Goal: Task Accomplishment & Management: Complete application form

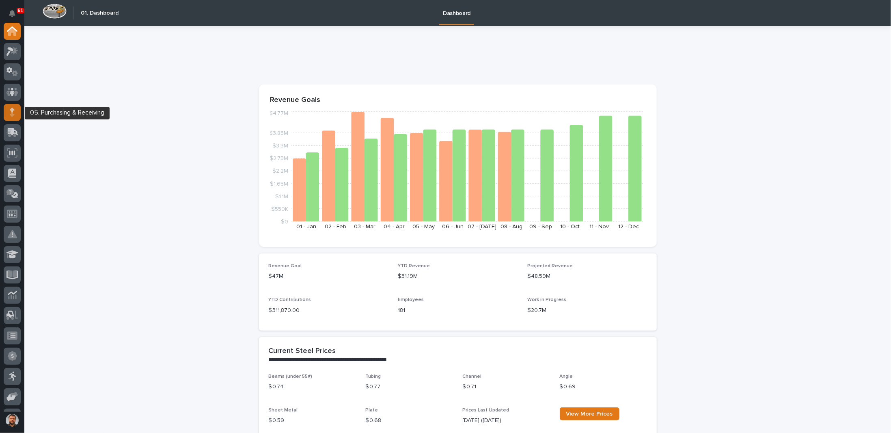
click at [9, 111] on div at bounding box center [12, 112] width 17 height 17
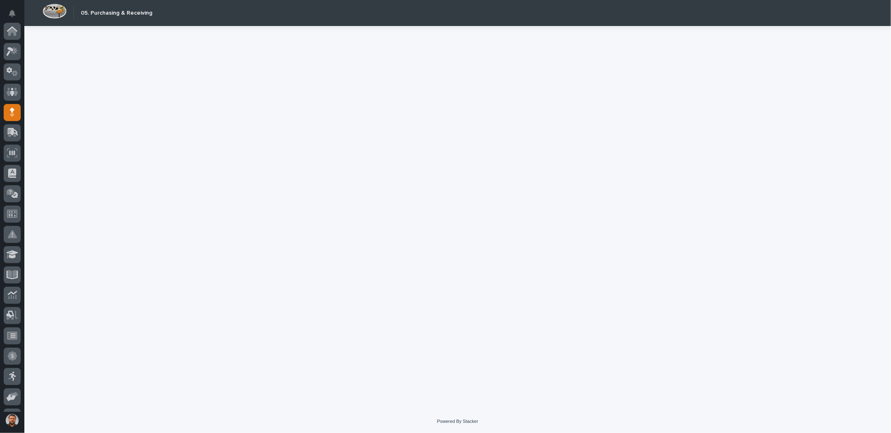
scroll to position [81, 0]
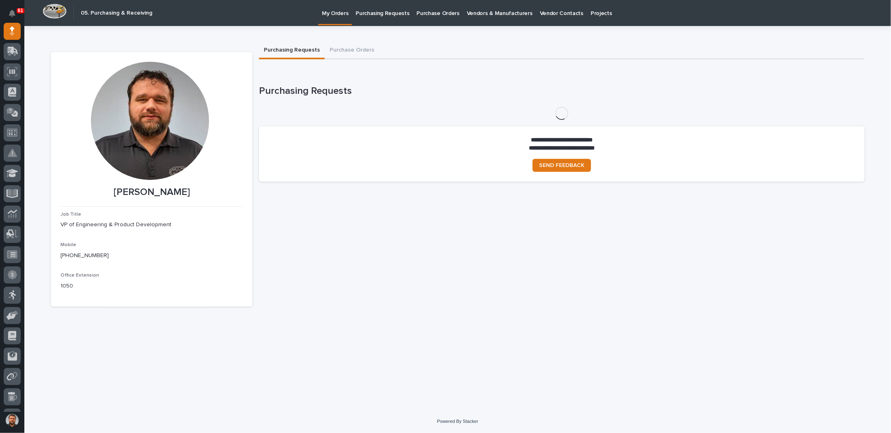
click at [390, 13] on p "Purchasing Requests" at bounding box center [383, 8] width 54 height 17
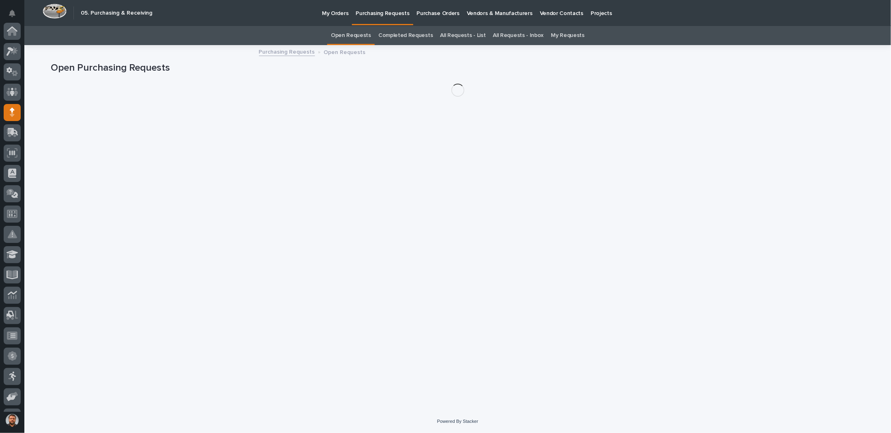
scroll to position [81, 0]
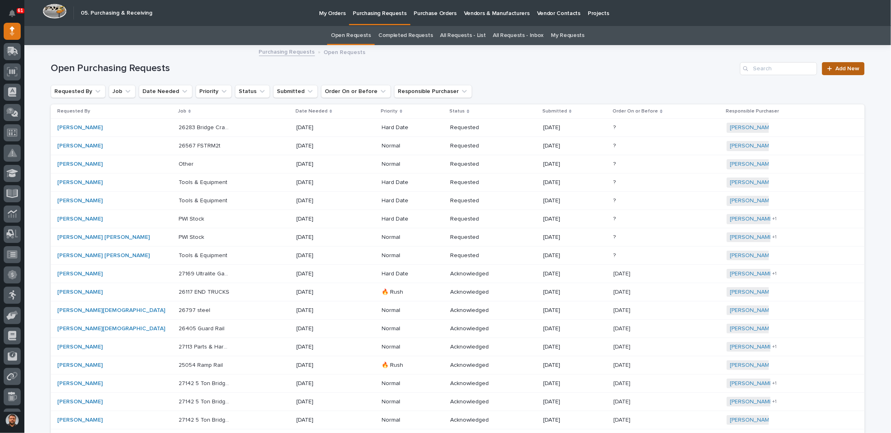
click at [847, 66] on span "Add New" at bounding box center [848, 69] width 24 height 6
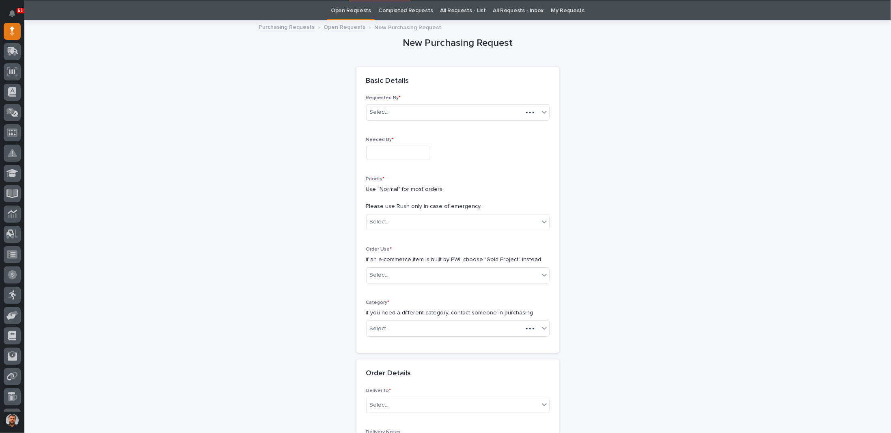
scroll to position [26, 0]
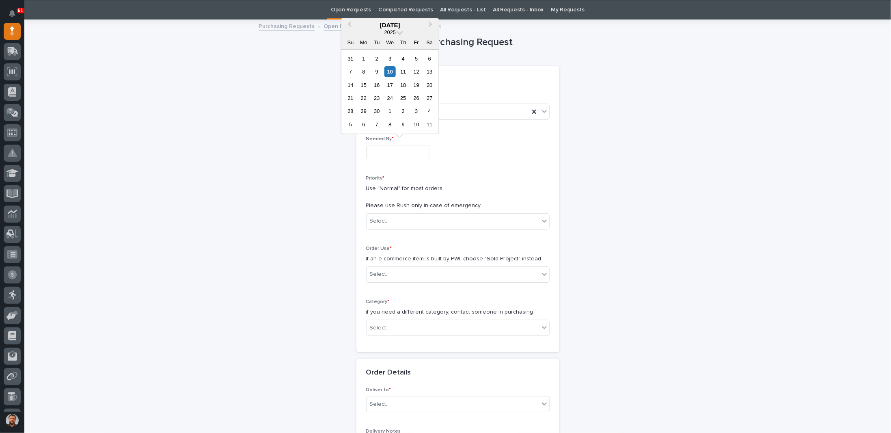
click at [402, 150] on input "text" at bounding box center [398, 152] width 64 height 14
click at [415, 74] on div "12" at bounding box center [416, 71] width 11 height 11
type input "**********"
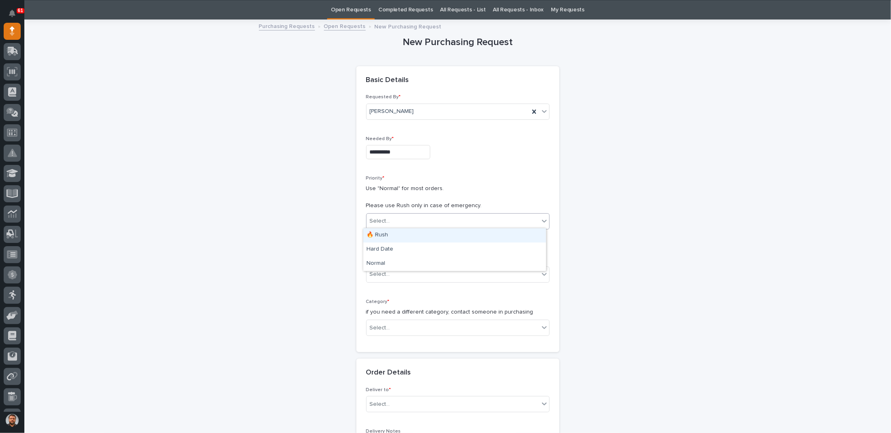
click at [391, 217] on div "Select..." at bounding box center [453, 220] width 173 height 13
click at [380, 246] on div "Hard Date" at bounding box center [454, 249] width 183 height 14
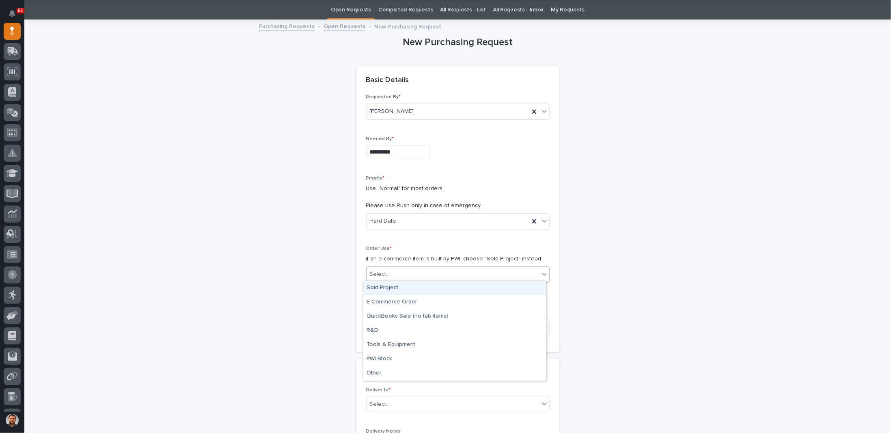
click at [385, 270] on div "Select..." at bounding box center [380, 274] width 20 height 9
click at [393, 284] on div "Sold Project" at bounding box center [454, 288] width 183 height 14
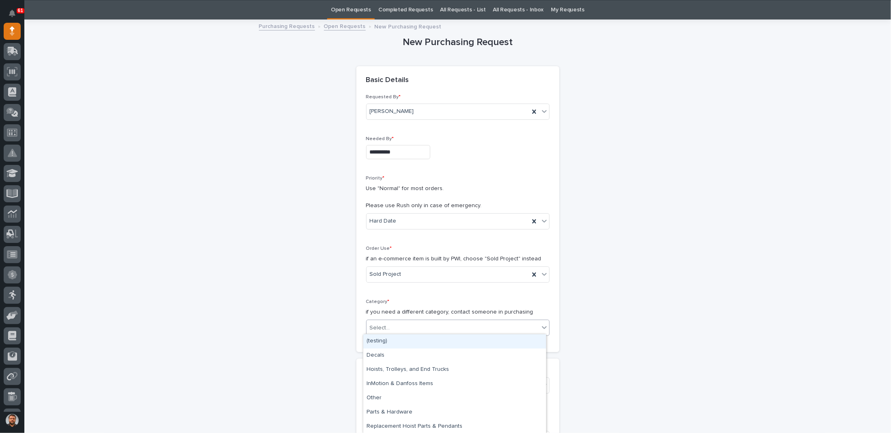
click at [389, 328] on div "Select..." at bounding box center [453, 327] width 173 height 13
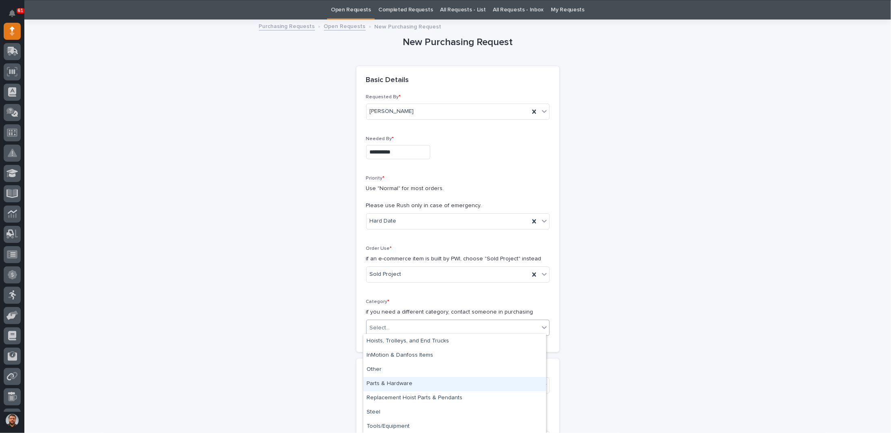
click at [379, 385] on div "Parts & Hardware" at bounding box center [454, 384] width 183 height 14
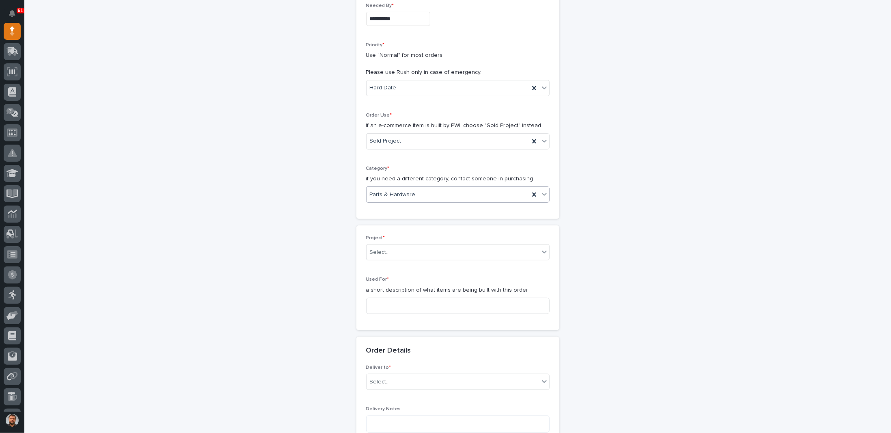
scroll to position [188, 0]
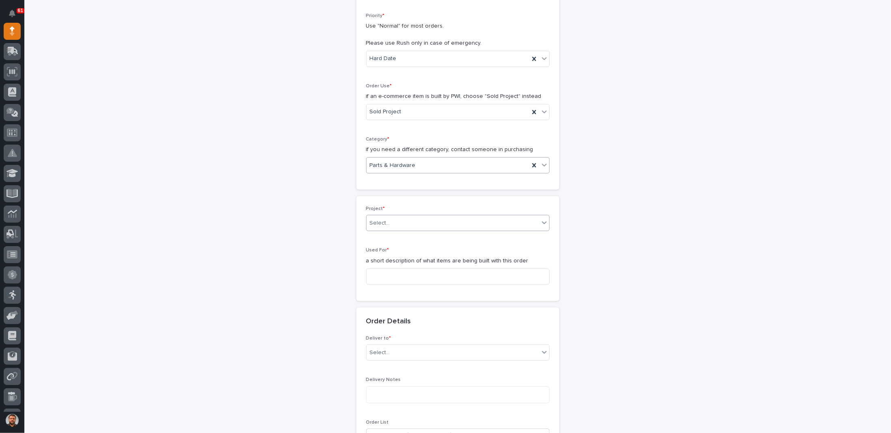
click at [410, 220] on div "Select..." at bounding box center [453, 222] width 173 height 13
type input "*****"
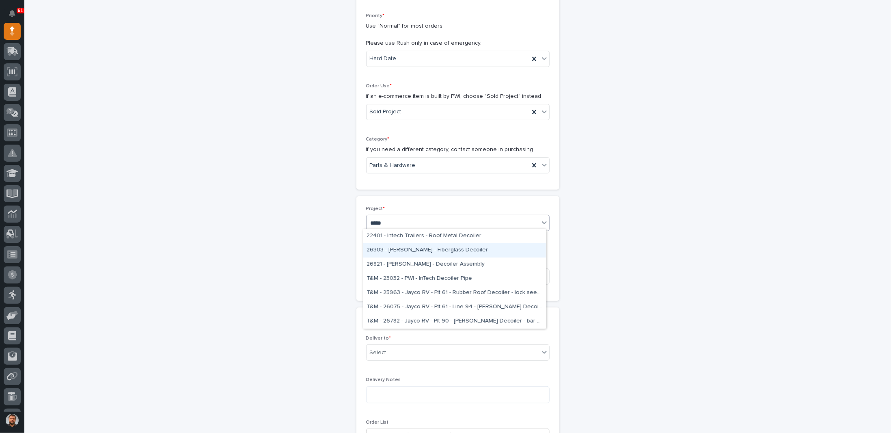
click at [422, 248] on div "26303 - [PERSON_NAME] - Fiberglass Decoiler" at bounding box center [454, 250] width 183 height 14
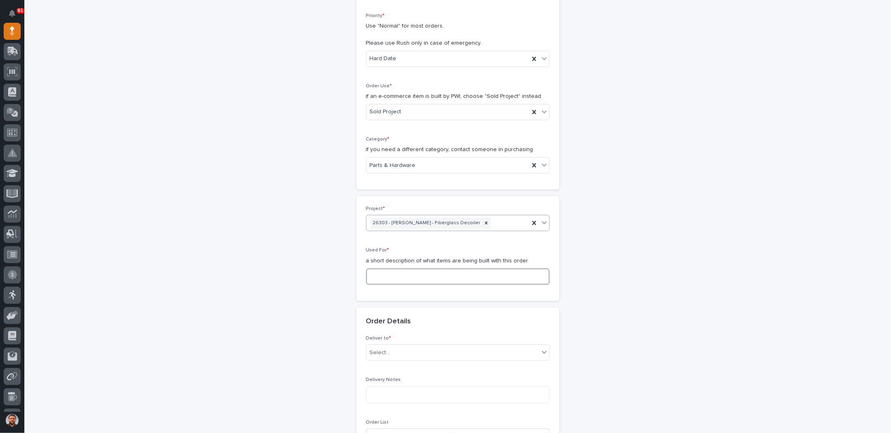
click at [402, 276] on input at bounding box center [458, 276] width 184 height 16
type input "NEW TIRES TO TRY OUT"
click at [399, 352] on div "Select..." at bounding box center [453, 352] width 173 height 13
click at [377, 363] on div "PWI" at bounding box center [454, 365] width 183 height 14
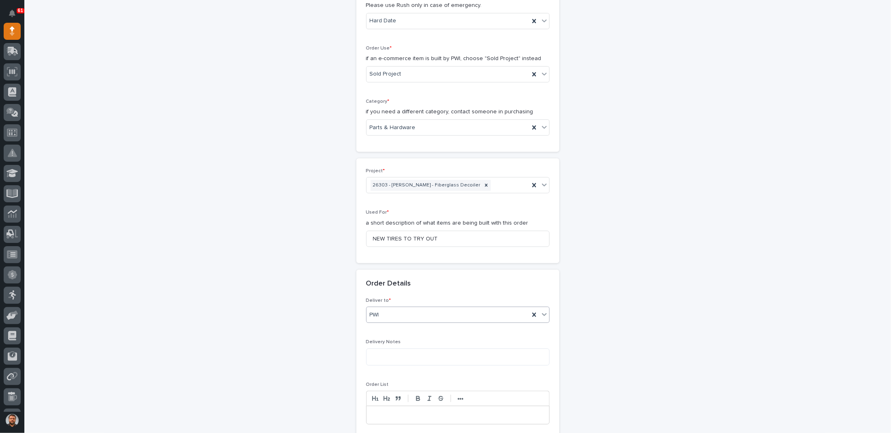
scroll to position [310, 0]
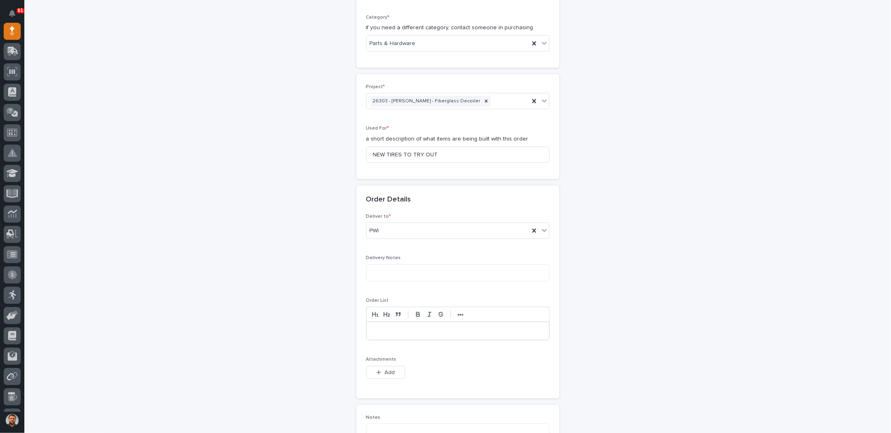
click at [385, 327] on p at bounding box center [458, 331] width 171 height 8
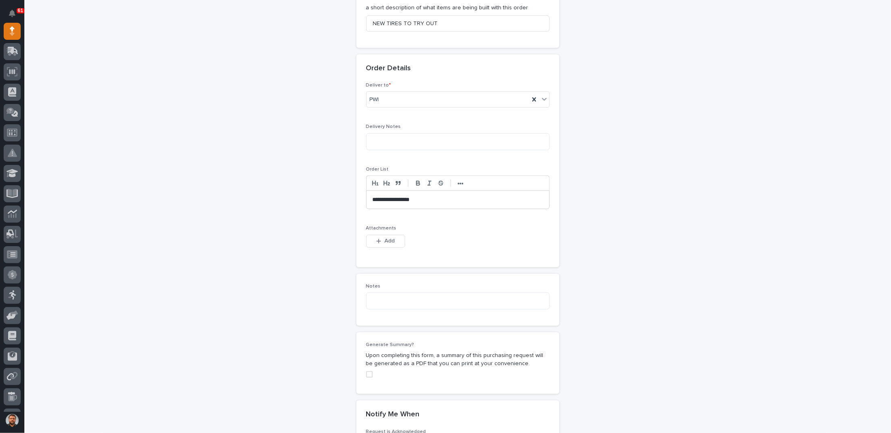
scroll to position [472, 0]
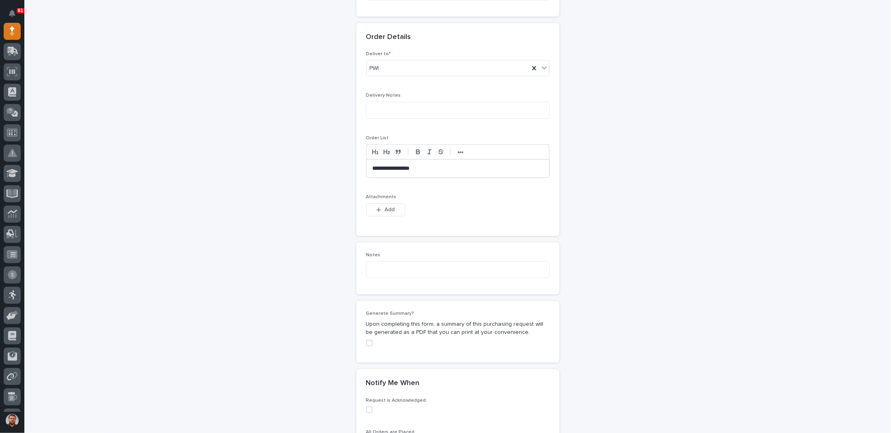
click at [366, 340] on span at bounding box center [369, 343] width 6 height 6
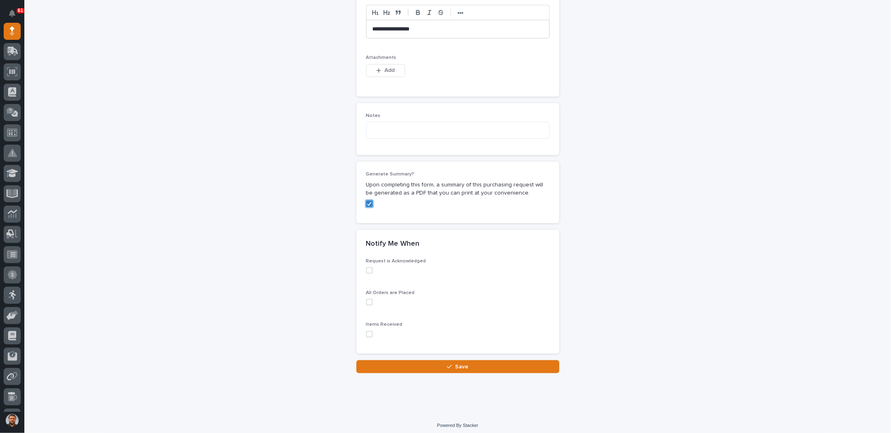
scroll to position [612, 0]
click at [368, 331] on span at bounding box center [369, 333] width 6 height 6
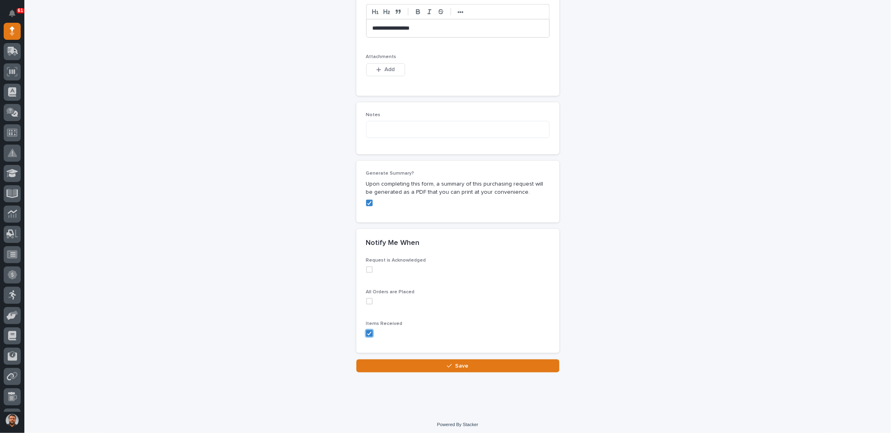
click at [366, 298] on span at bounding box center [369, 301] width 6 height 6
click at [438, 362] on button "Save" at bounding box center [457, 365] width 203 height 13
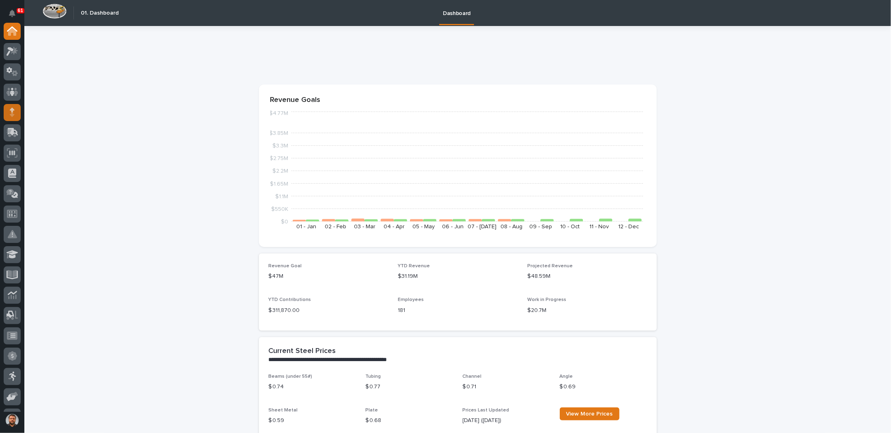
click at [15, 110] on div at bounding box center [12, 112] width 17 height 17
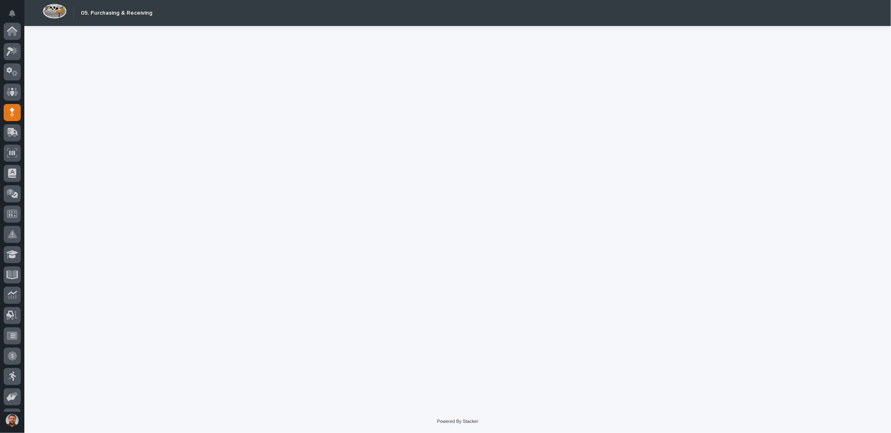
scroll to position [81, 0]
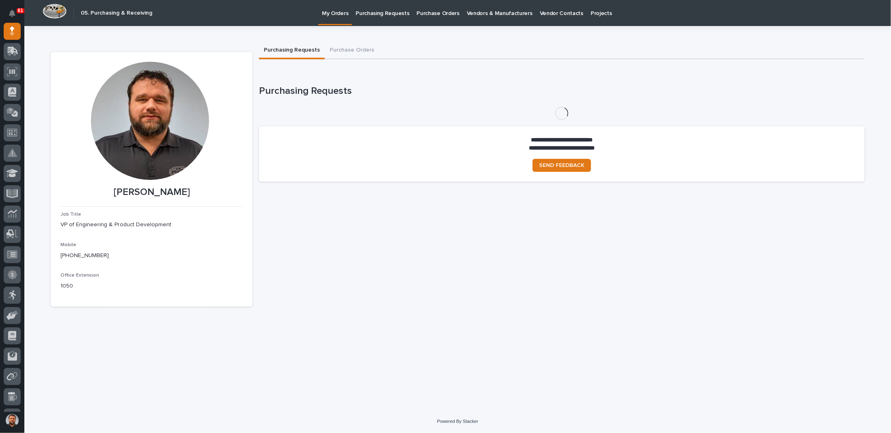
click at [385, 14] on p "Purchasing Requests" at bounding box center [383, 8] width 54 height 17
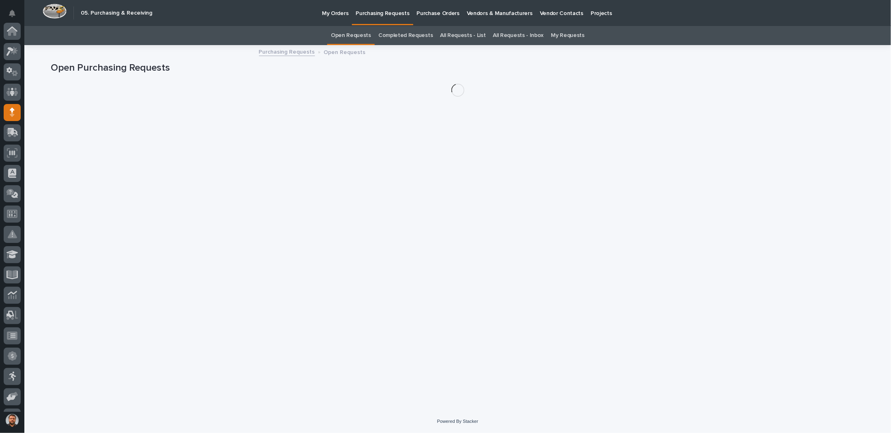
scroll to position [81, 0]
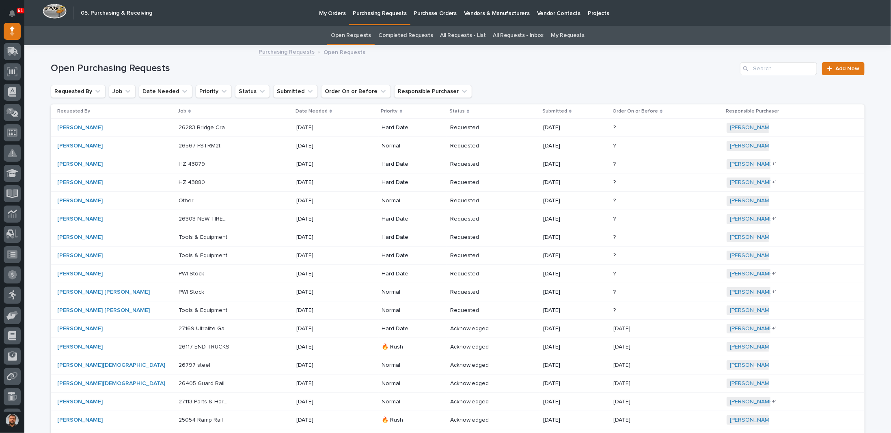
click at [562, 33] on link "My Requests" at bounding box center [568, 35] width 34 height 19
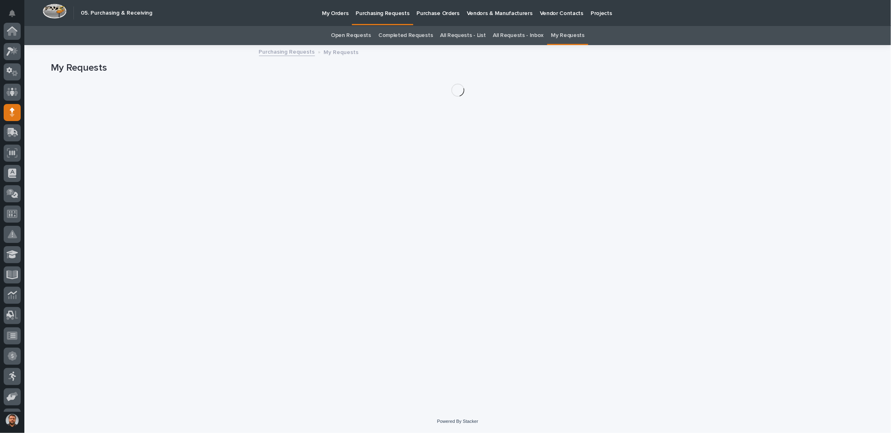
scroll to position [81, 0]
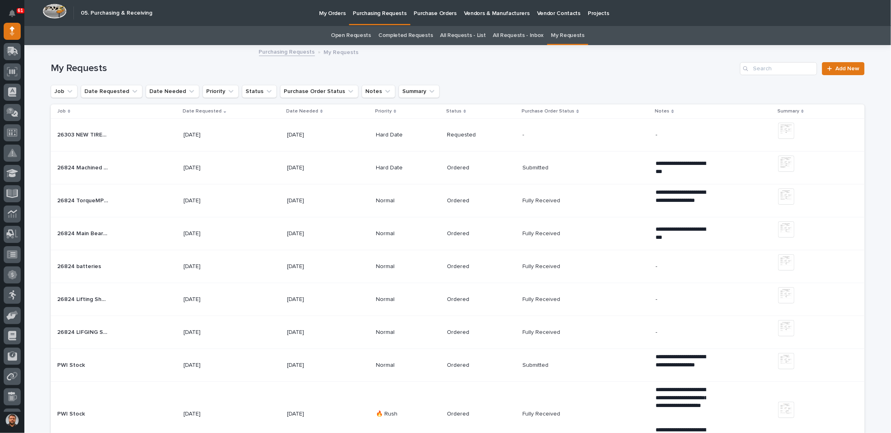
click at [234, 138] on p "[DATE]" at bounding box center [209, 135] width 51 height 7
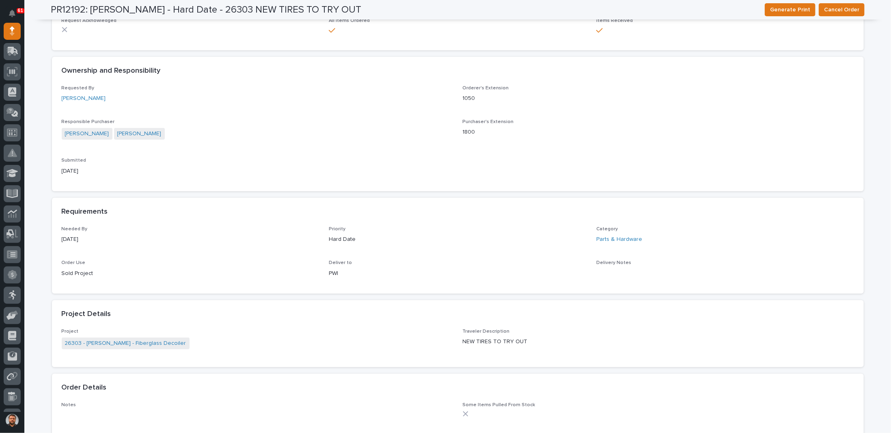
scroll to position [487, 0]
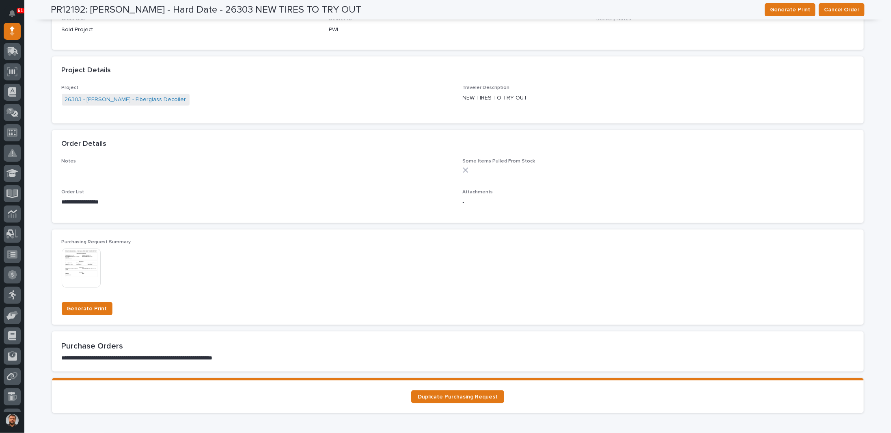
click at [94, 203] on p "**********" at bounding box center [257, 202] width 391 height 8
